Goal: Information Seeking & Learning: Learn about a topic

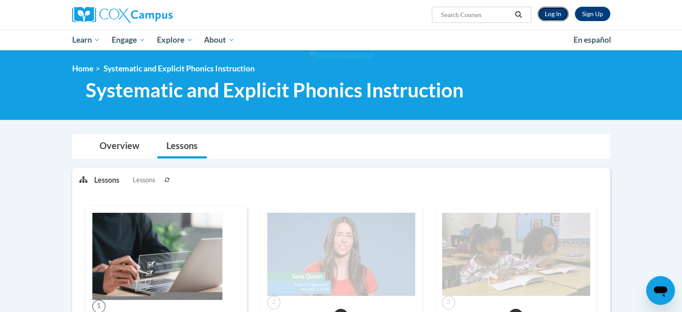
click at [555, 13] on link "Log In" at bounding box center [553, 14] width 31 height 14
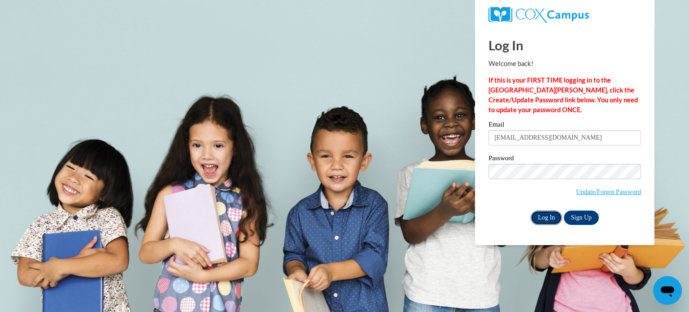
click at [540, 215] on input "Log In" at bounding box center [546, 217] width 31 height 14
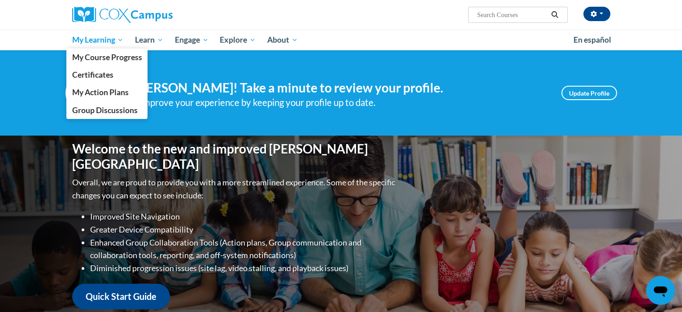
click at [113, 31] on link "My Learning" at bounding box center [97, 40] width 63 height 21
click at [115, 56] on span "My Course Progress" at bounding box center [107, 56] width 70 height 9
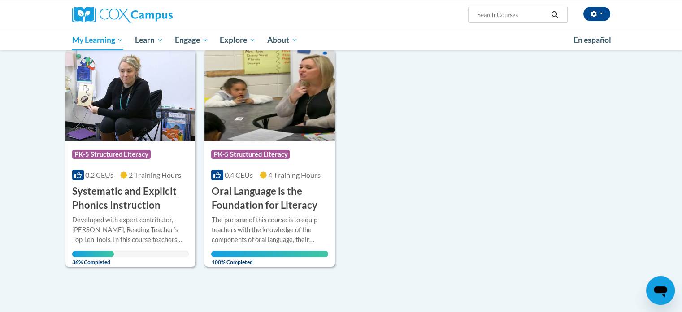
scroll to position [118, 0]
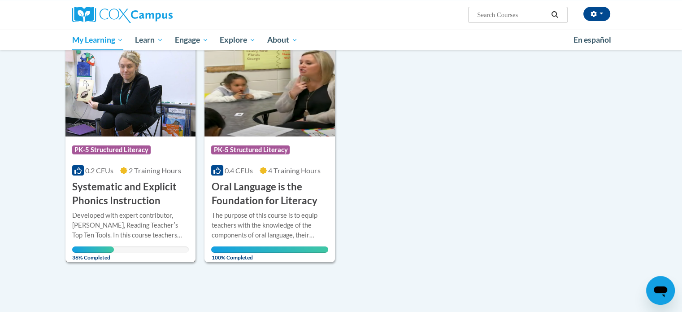
click at [146, 185] on h3 "Systematic and Explicit Phonics Instruction" at bounding box center [130, 194] width 117 height 28
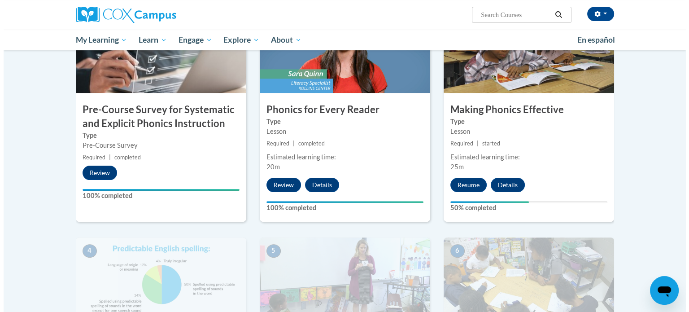
scroll to position [226, 0]
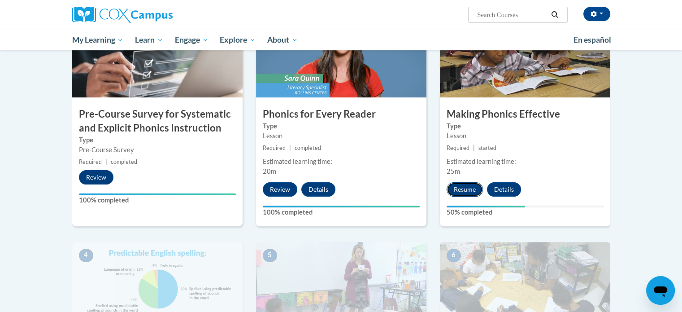
click at [475, 185] on button "Resume" at bounding box center [465, 189] width 36 height 14
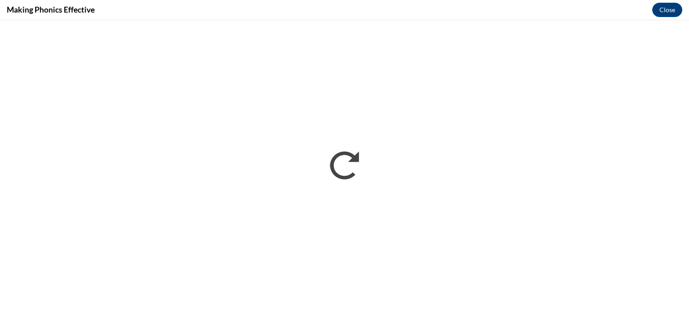
scroll to position [0, 0]
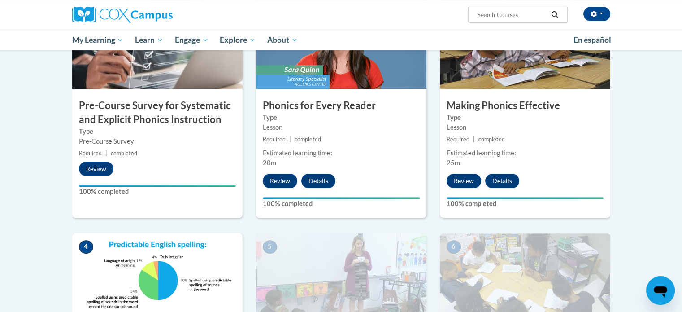
scroll to position [244, 0]
